Goal: Navigation & Orientation: Find specific page/section

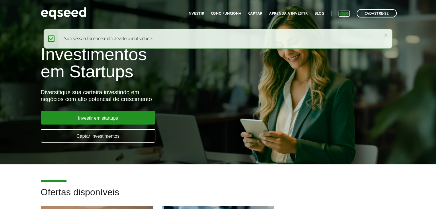
click at [348, 14] on link "Login" at bounding box center [344, 14] width 11 height 4
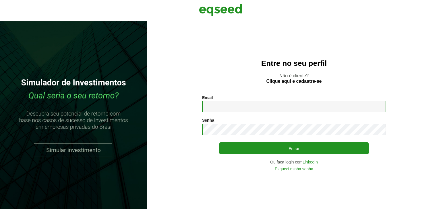
click at [231, 106] on input "Email *" at bounding box center [294, 106] width 184 height 11
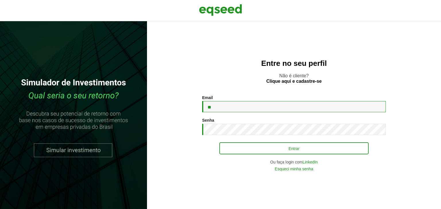
type input "**********"
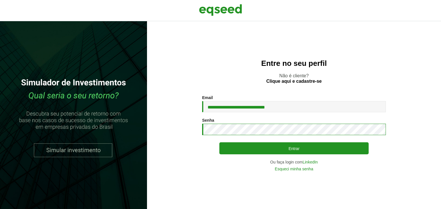
click at [219, 143] on button "Entrar" at bounding box center [293, 149] width 149 height 12
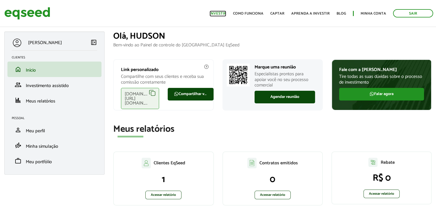
click at [224, 13] on link "Investir" at bounding box center [218, 14] width 17 height 4
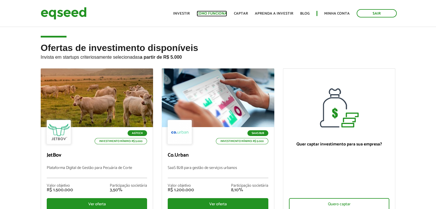
click at [207, 12] on link "Como funciona" at bounding box center [212, 14] width 30 height 4
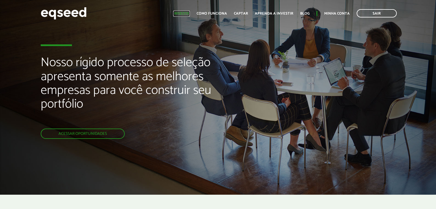
click at [186, 12] on link "Investir" at bounding box center [181, 14] width 17 height 4
